Goal: Information Seeking & Learning: Learn about a topic

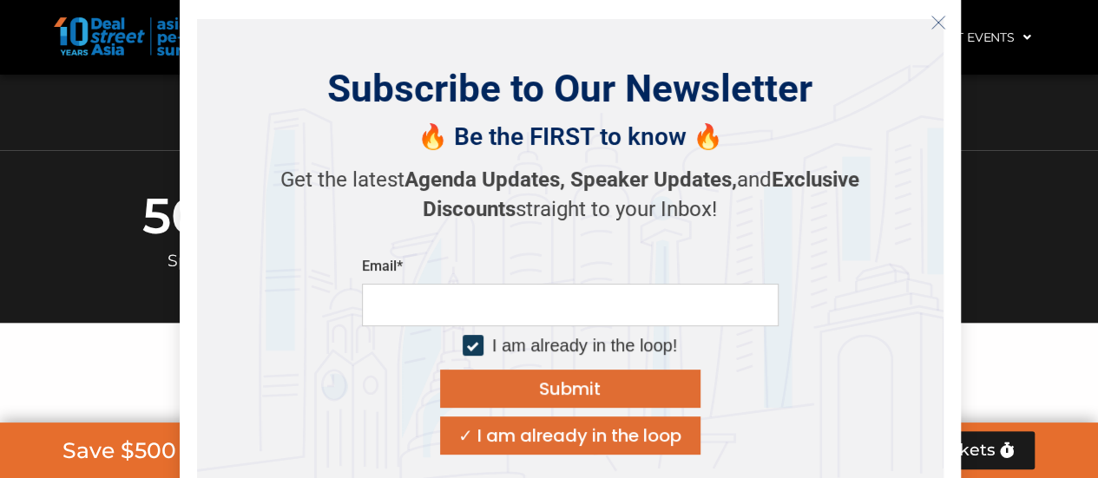
scroll to position [1041, 0]
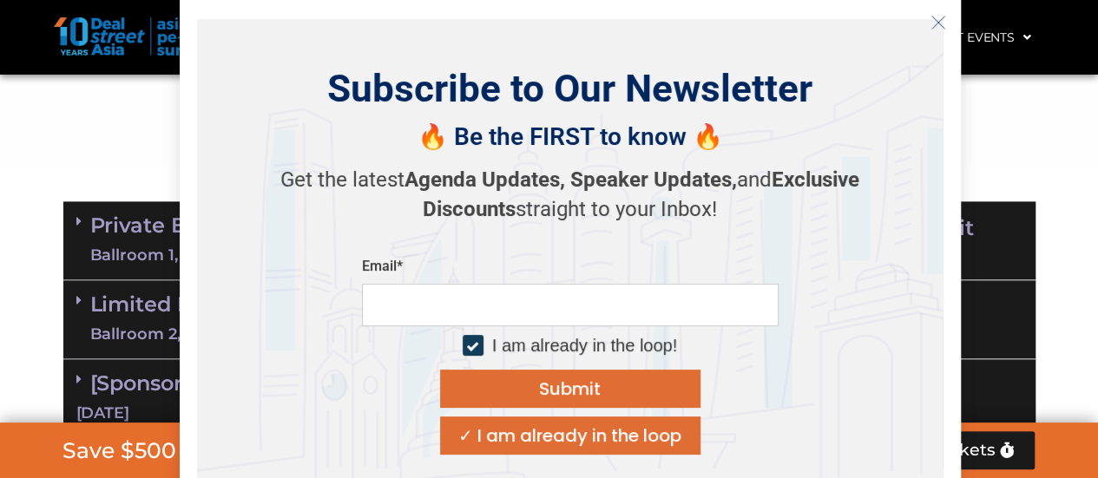
click at [941, 23] on icon "Close" at bounding box center [938, 23] width 16 height 16
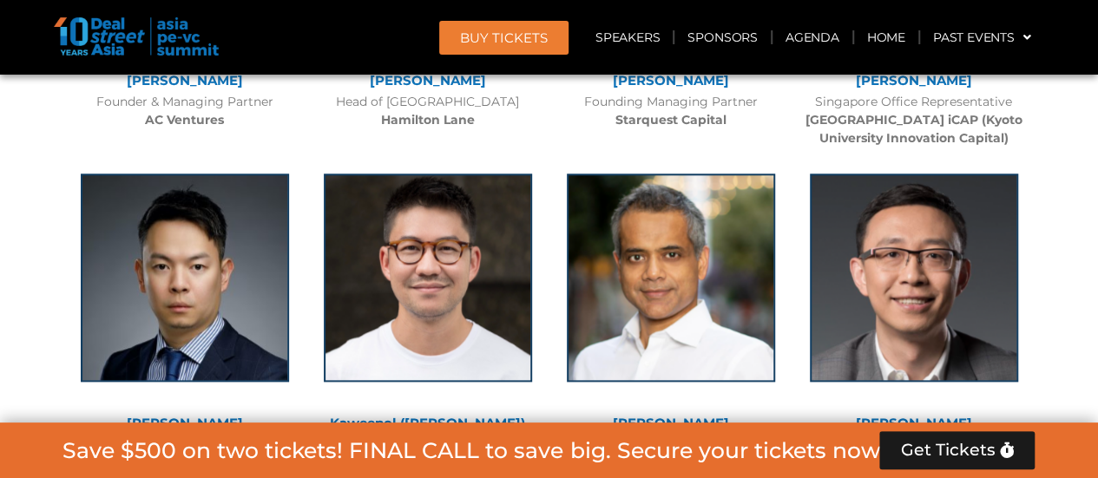
scroll to position [7550, 0]
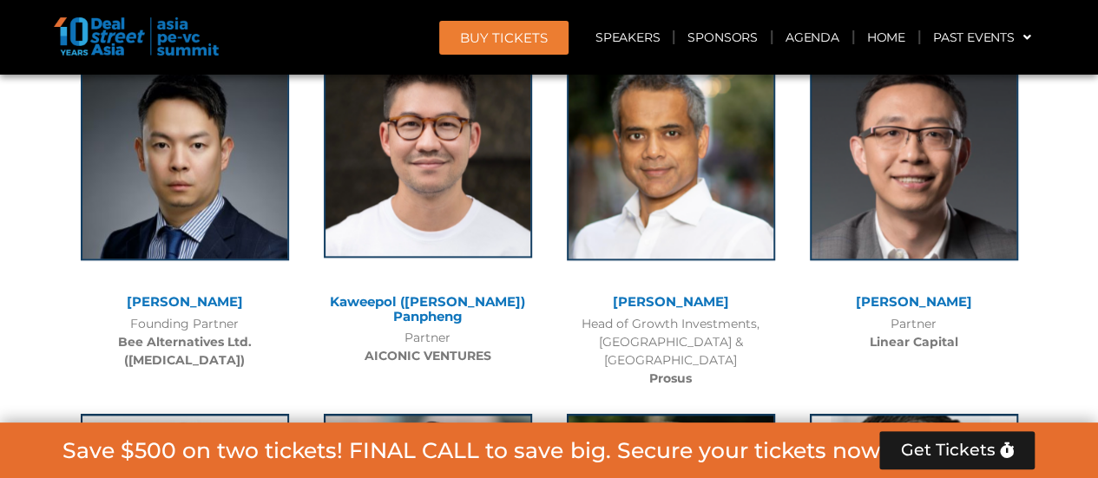
drag, startPoint x: 425, startPoint y: 131, endPoint x: 417, endPoint y: 133, distance: 8.9
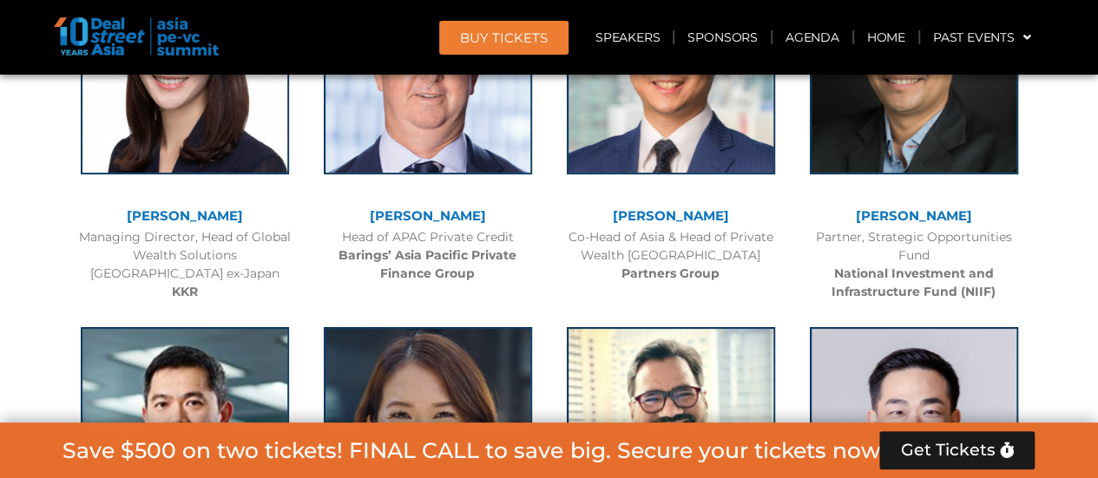
scroll to position [3471, 0]
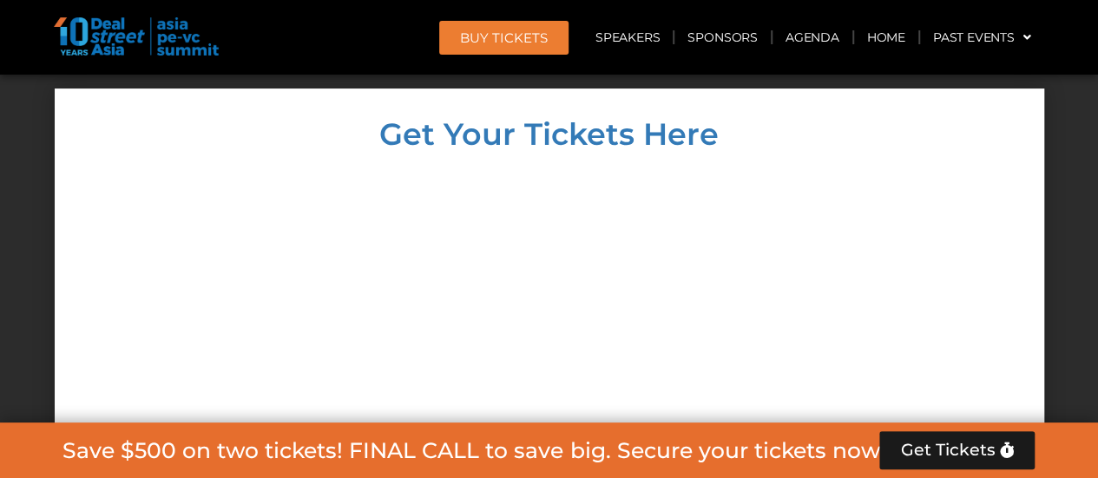
scroll to position [10017, 0]
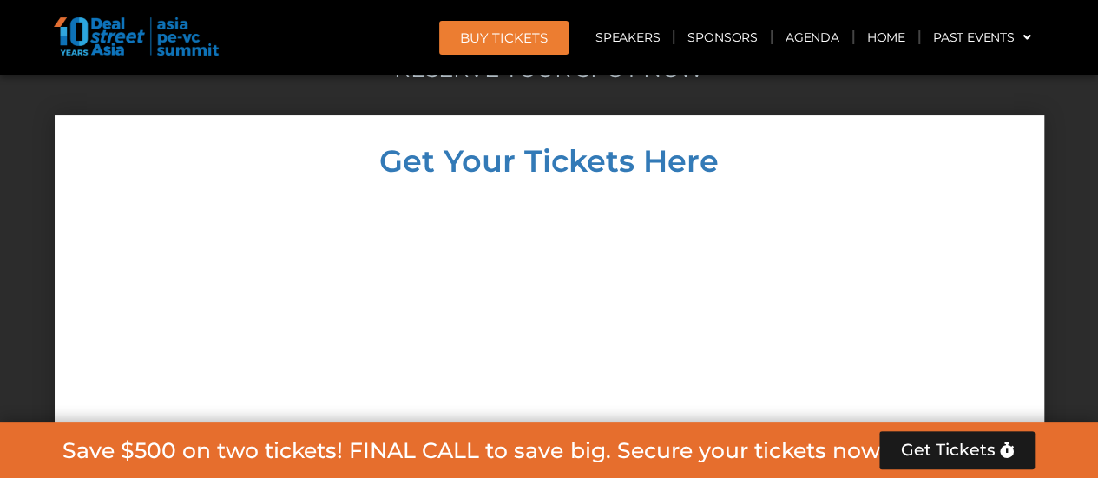
click at [901, 218] on div at bounding box center [549, 475] width 955 height 562
click at [960, 345] on div at bounding box center [549, 475] width 955 height 562
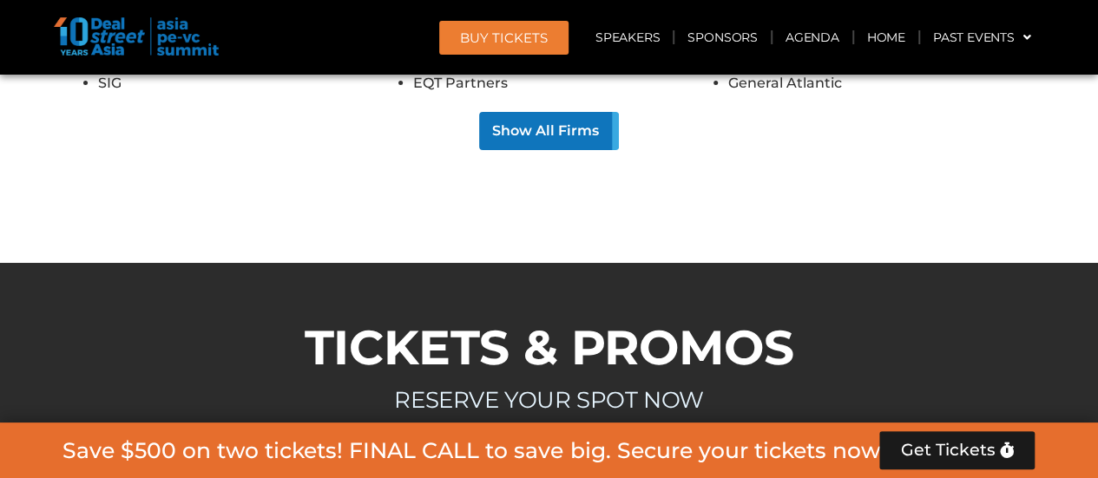
scroll to position [9670, 0]
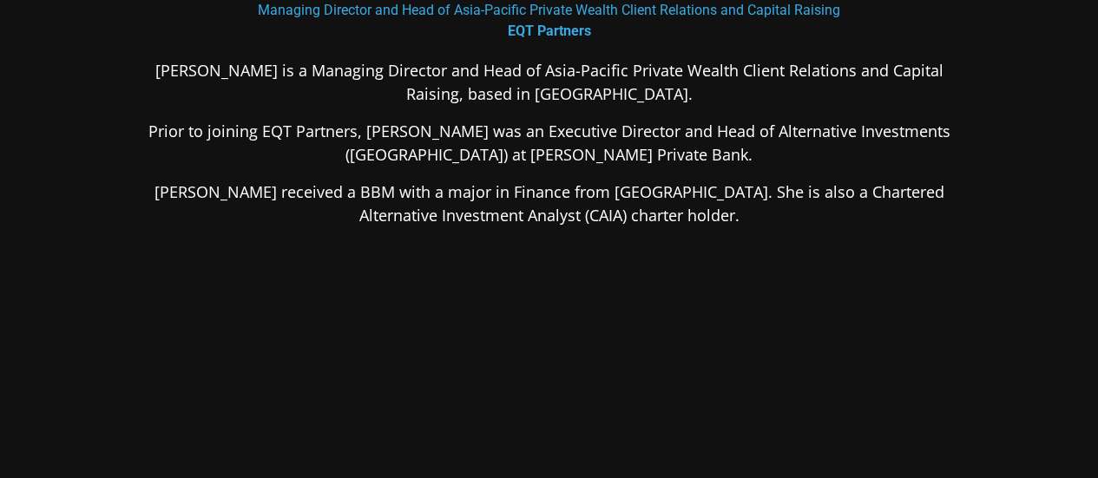
scroll to position [347, 0]
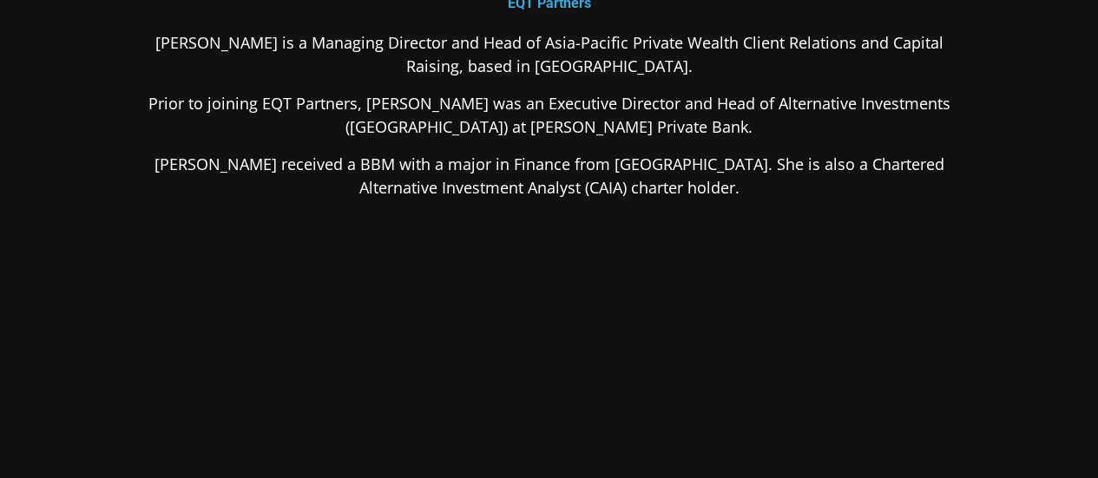
click at [712, 256] on div "Sueann Yeo is a Managing Director and Head of Asia-Pacific Private Wealth Clien…" at bounding box center [550, 252] width 844 height 443
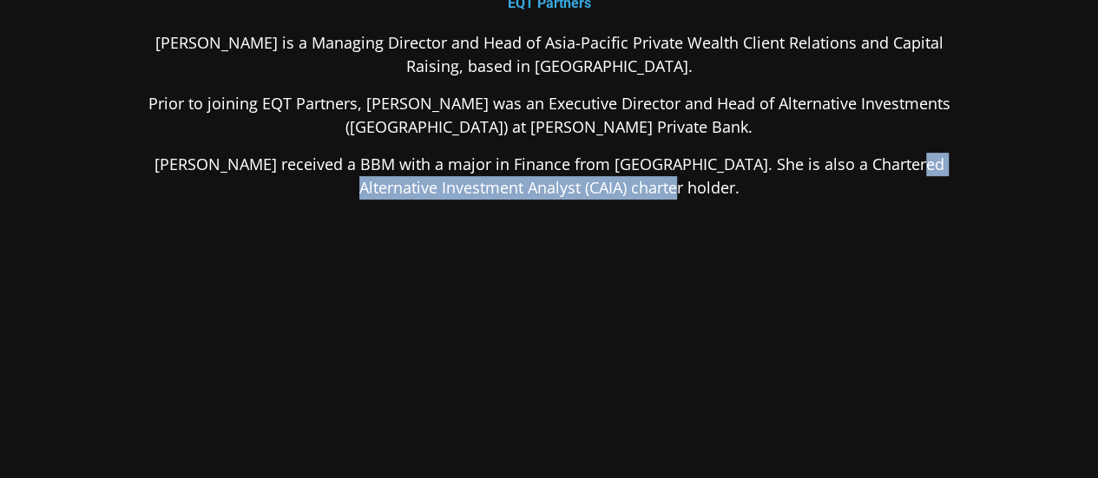
drag, startPoint x: 882, startPoint y: 162, endPoint x: 627, endPoint y: 192, distance: 256.0
click at [627, 192] on p "Sueann received a BBM with a major in Finance from Singapore Management Univers…" at bounding box center [550, 176] width 844 height 47
copy p "Chartered Alternative Investment Analyst (CAIA)"
click at [463, 262] on div "Sueann Yeo is a Managing Director and Head of Asia-Pacific Private Wealth Clien…" at bounding box center [550, 252] width 844 height 443
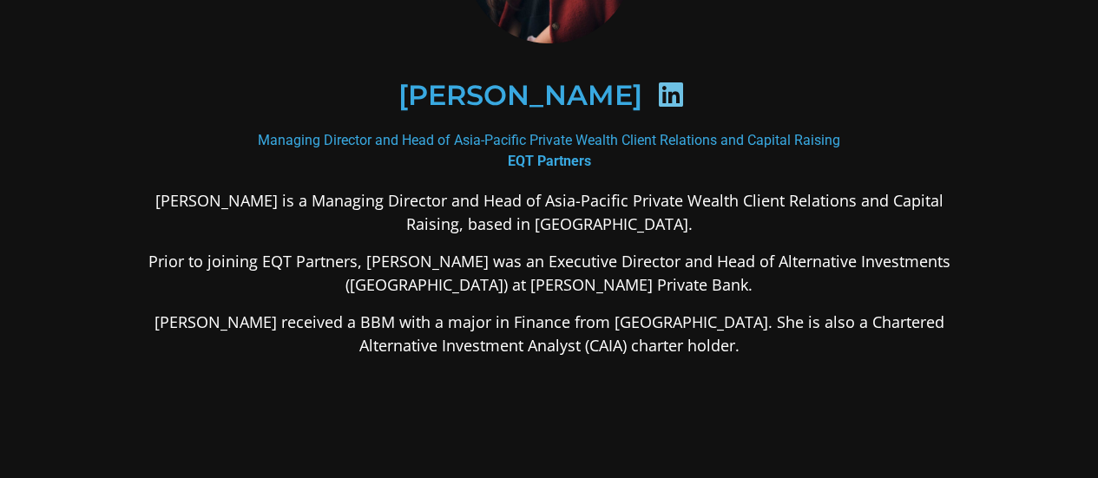
scroll to position [0, 0]
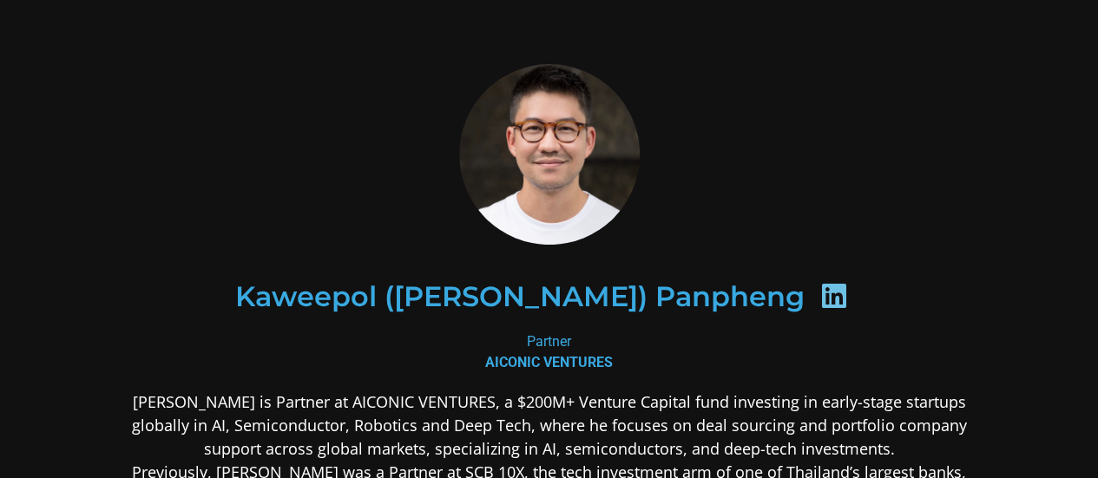
scroll to position [260, 0]
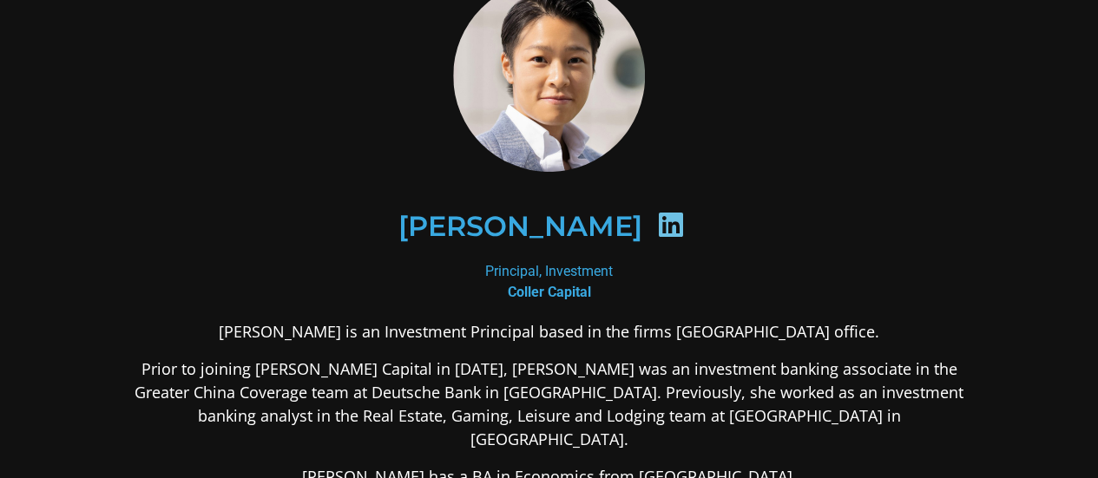
scroll to position [260, 0]
